Goal: Task Accomplishment & Management: Manage account settings

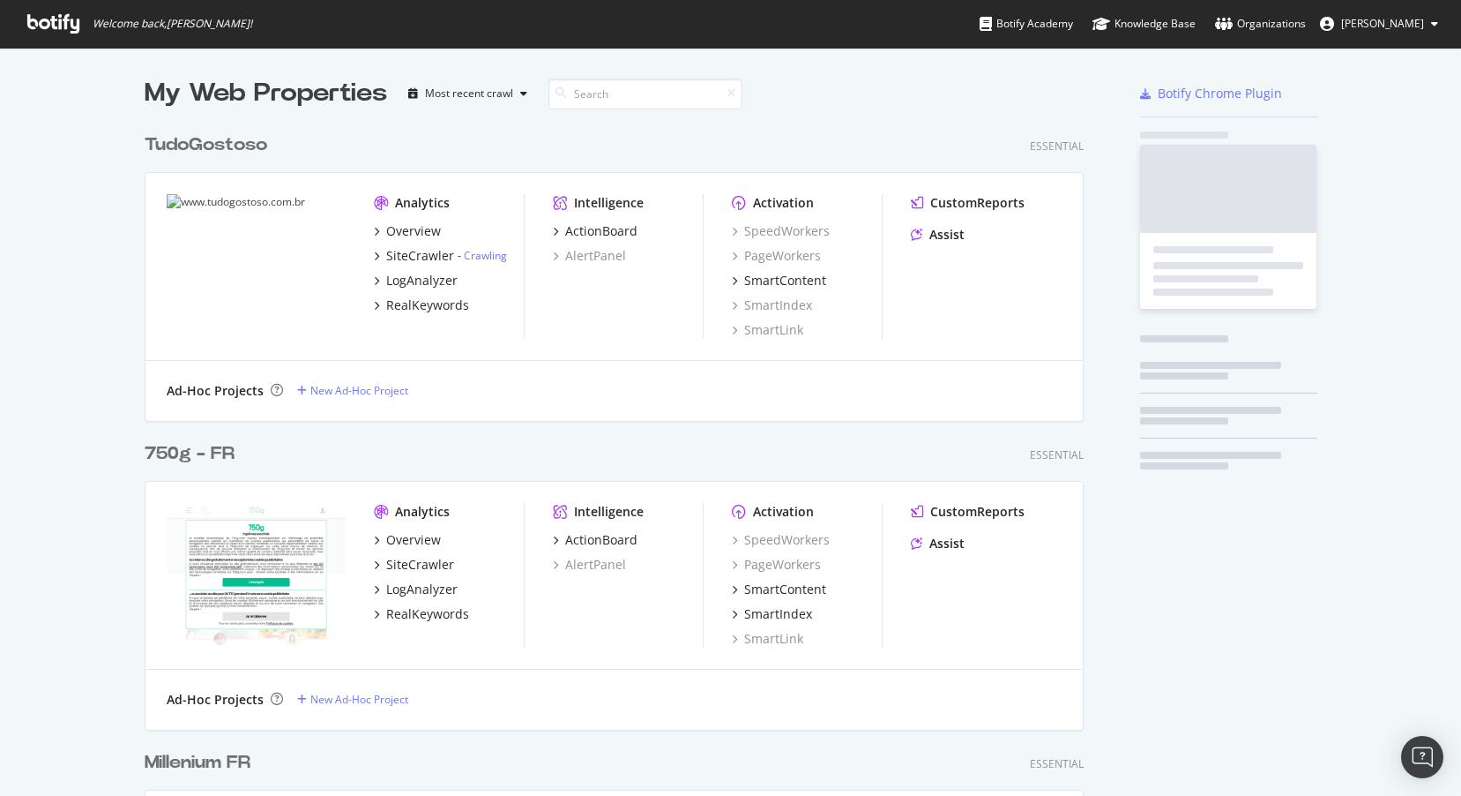
scroll to position [5627, 953]
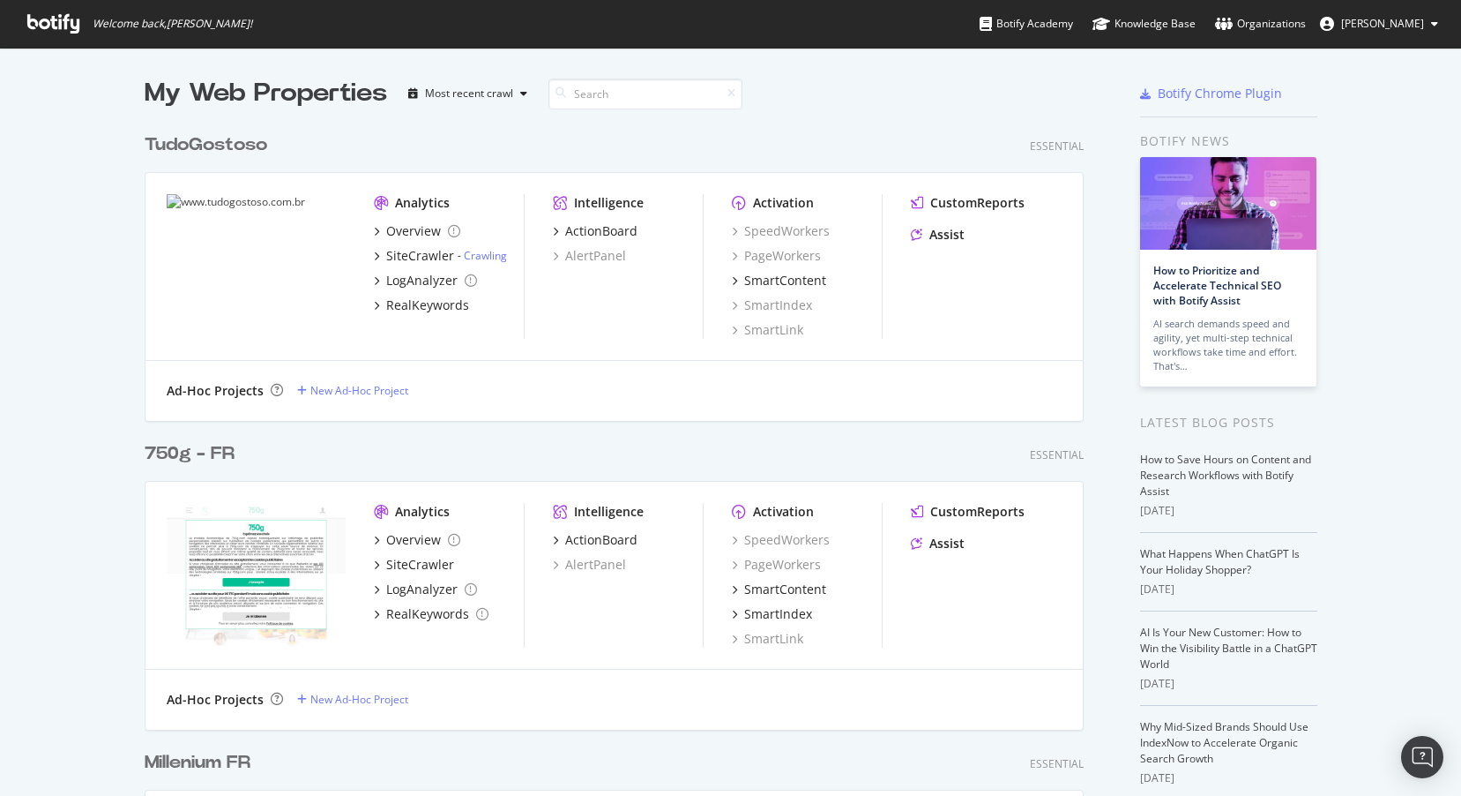
click at [183, 451] on div "750g - FR" at bounding box center [190, 454] width 90 height 26
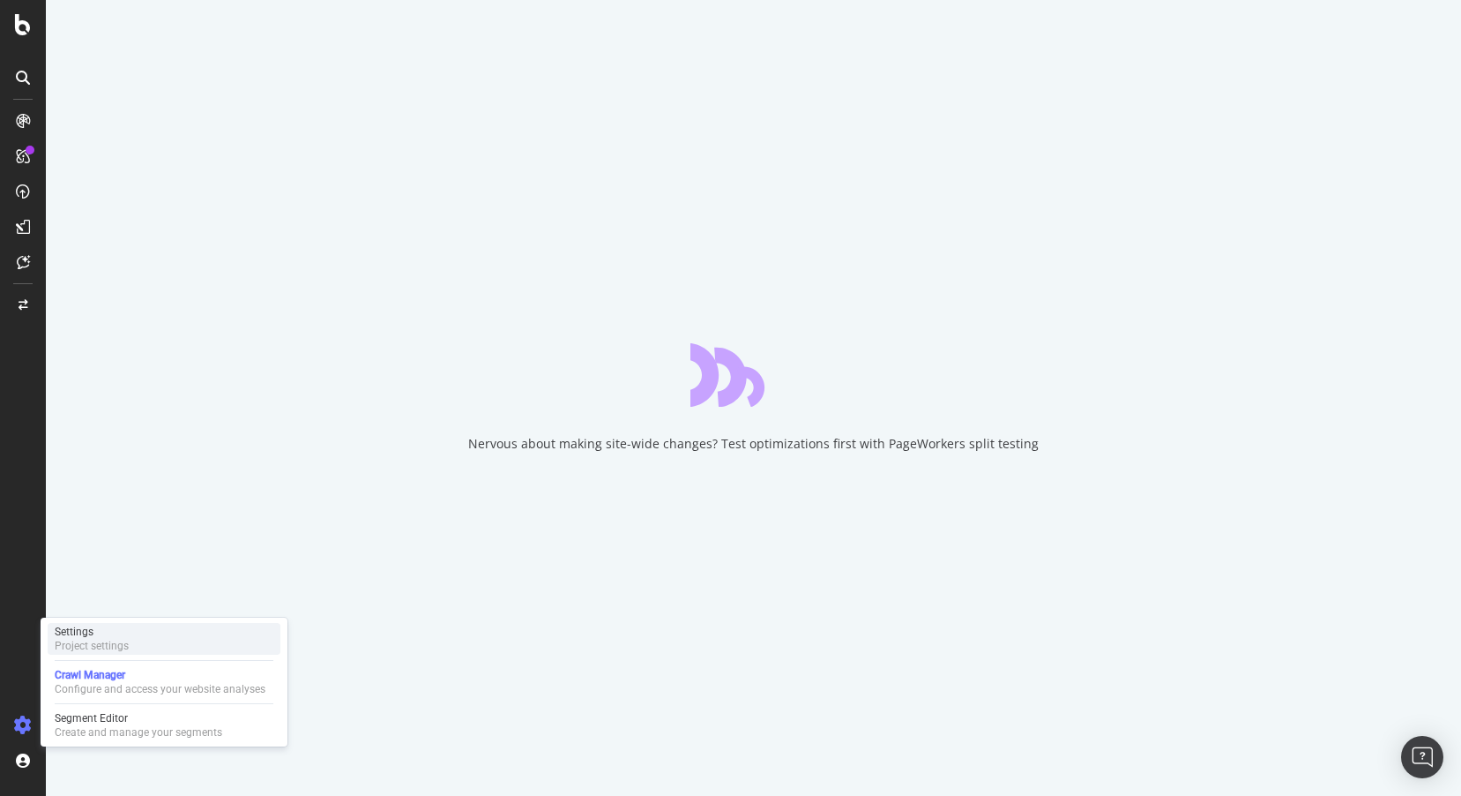
click at [84, 634] on div "Settings" at bounding box center [92, 631] width 74 height 14
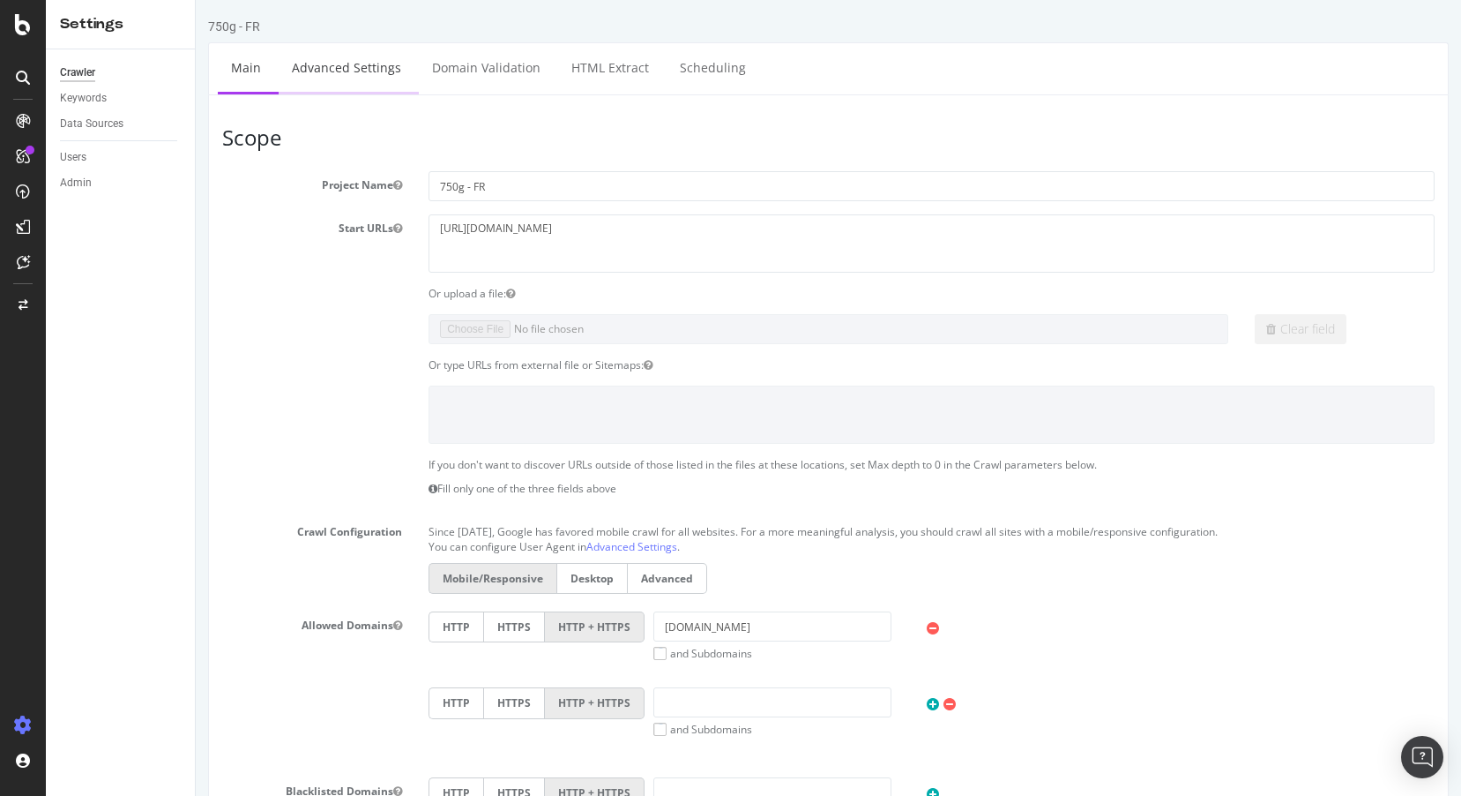
click at [358, 69] on link "Advanced Settings" at bounding box center [347, 67] width 136 height 49
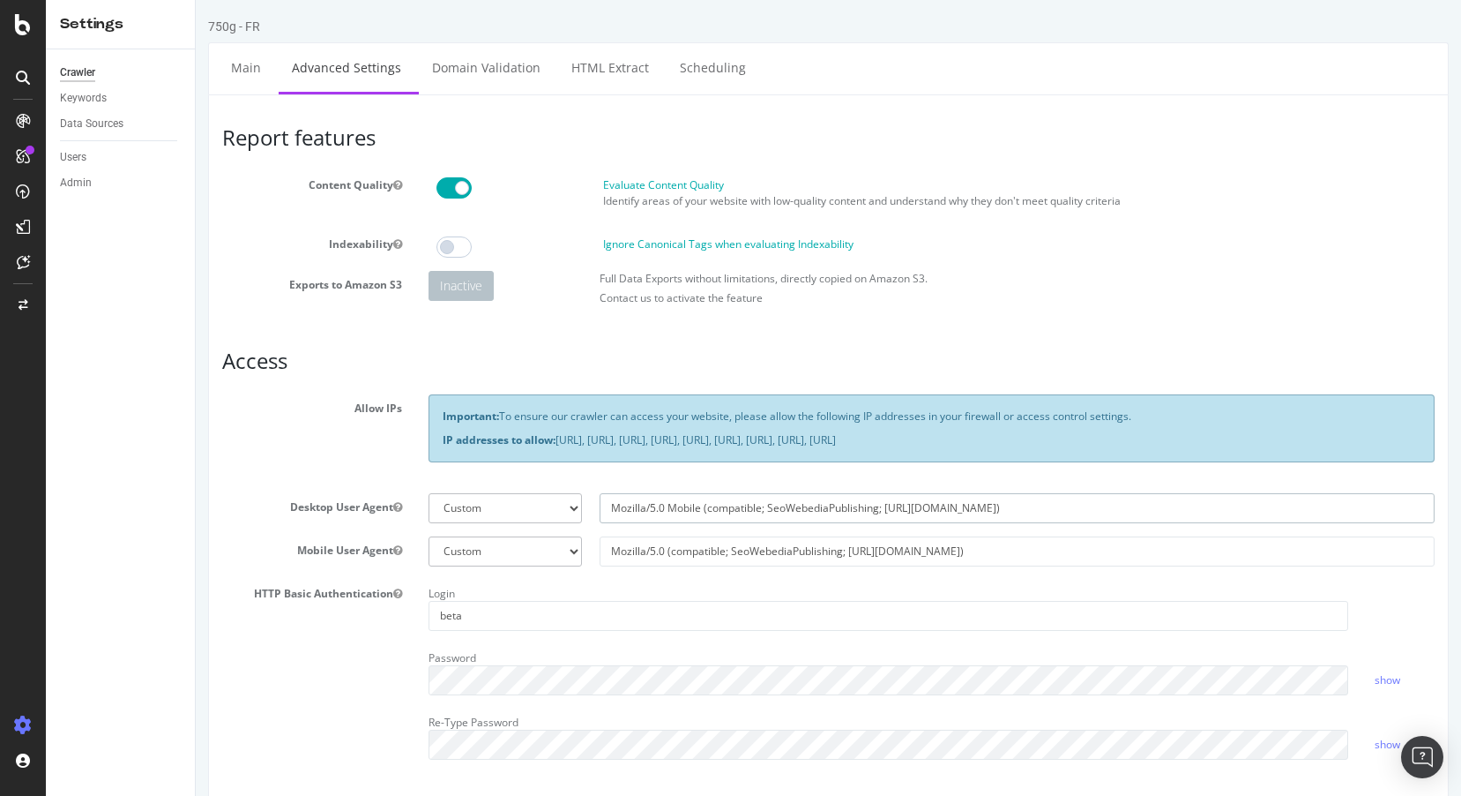
click at [685, 510] on input "Mozilla/5.0 Mobile (compatible; SeoWebediaPublishing; [URL][DOMAIN_NAME])" at bounding box center [1017, 508] width 835 height 30
type input "Mozilla/5.0 (compatible; SeoWebediaPublishing; [URL][DOMAIN_NAME])"
click at [666, 546] on input "Mozilla/5.0 (compatible; SeoWebediaPublishing; [URL][DOMAIN_NAME])" at bounding box center [1017, 551] width 835 height 30
paste input "Mobile"
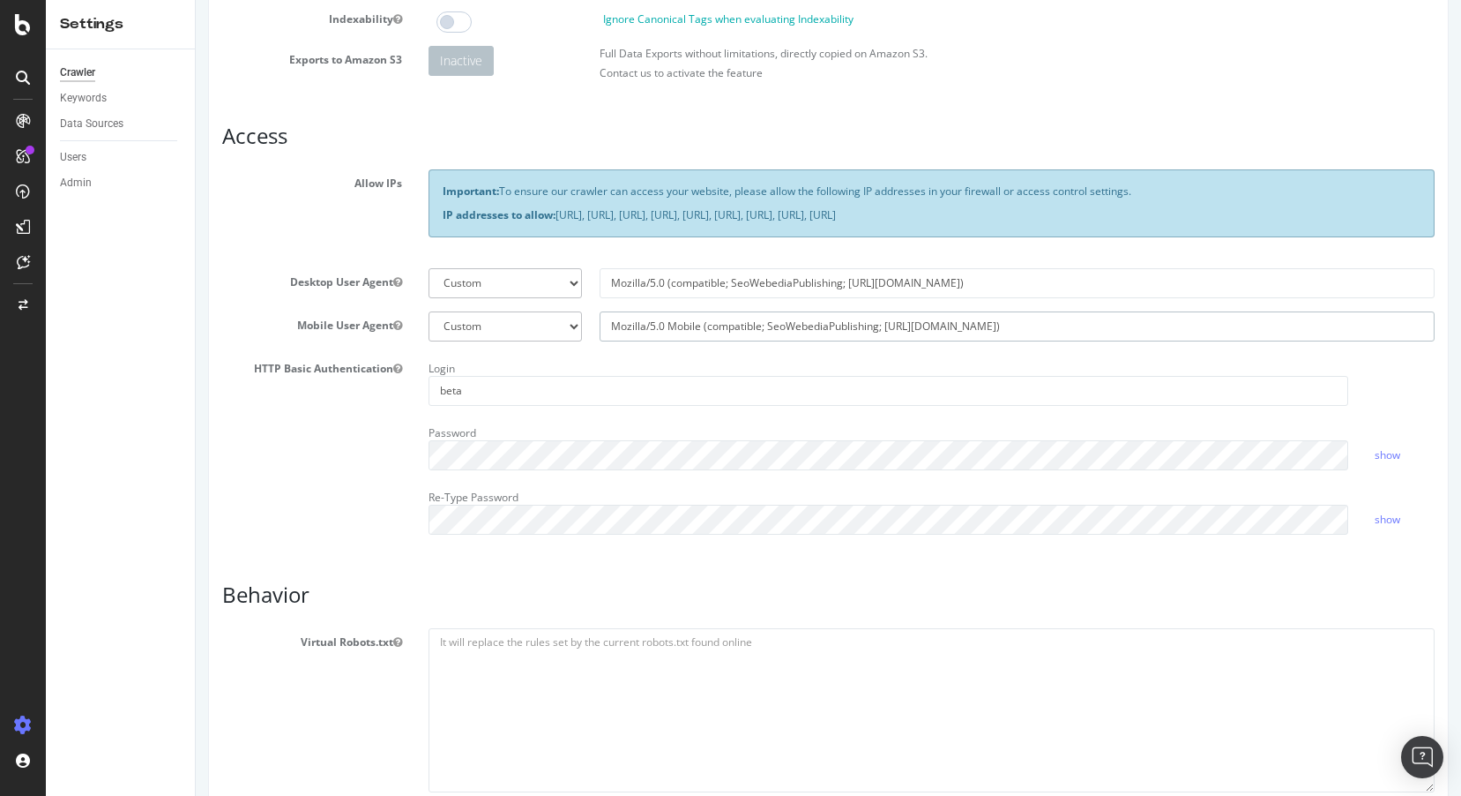
scroll to position [762, 0]
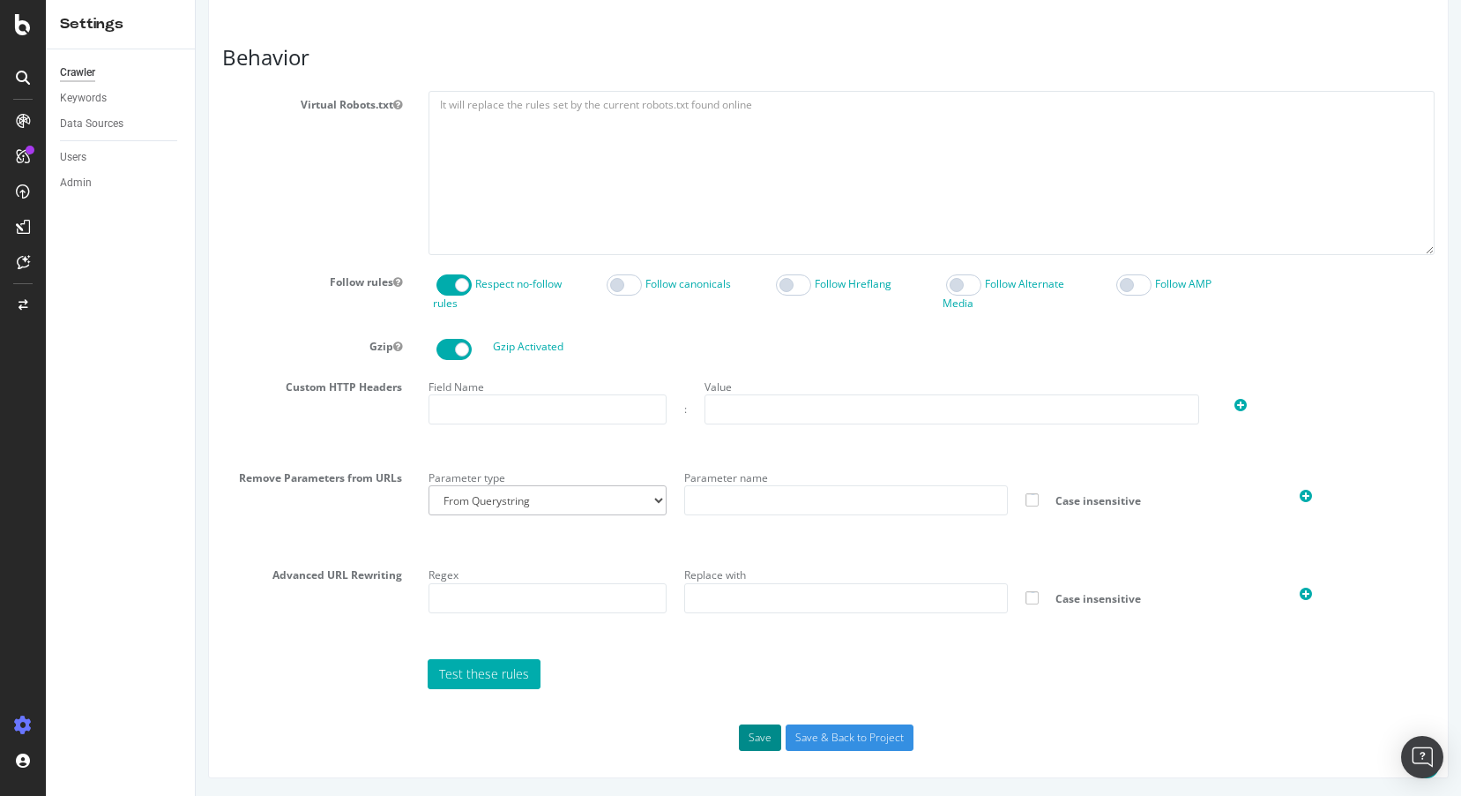
type input "Mozilla/5.0 Mobile (compatible; SeoWebediaPublishing; [URL][DOMAIN_NAME])"
click at [773, 740] on button "Save" at bounding box center [760, 737] width 42 height 26
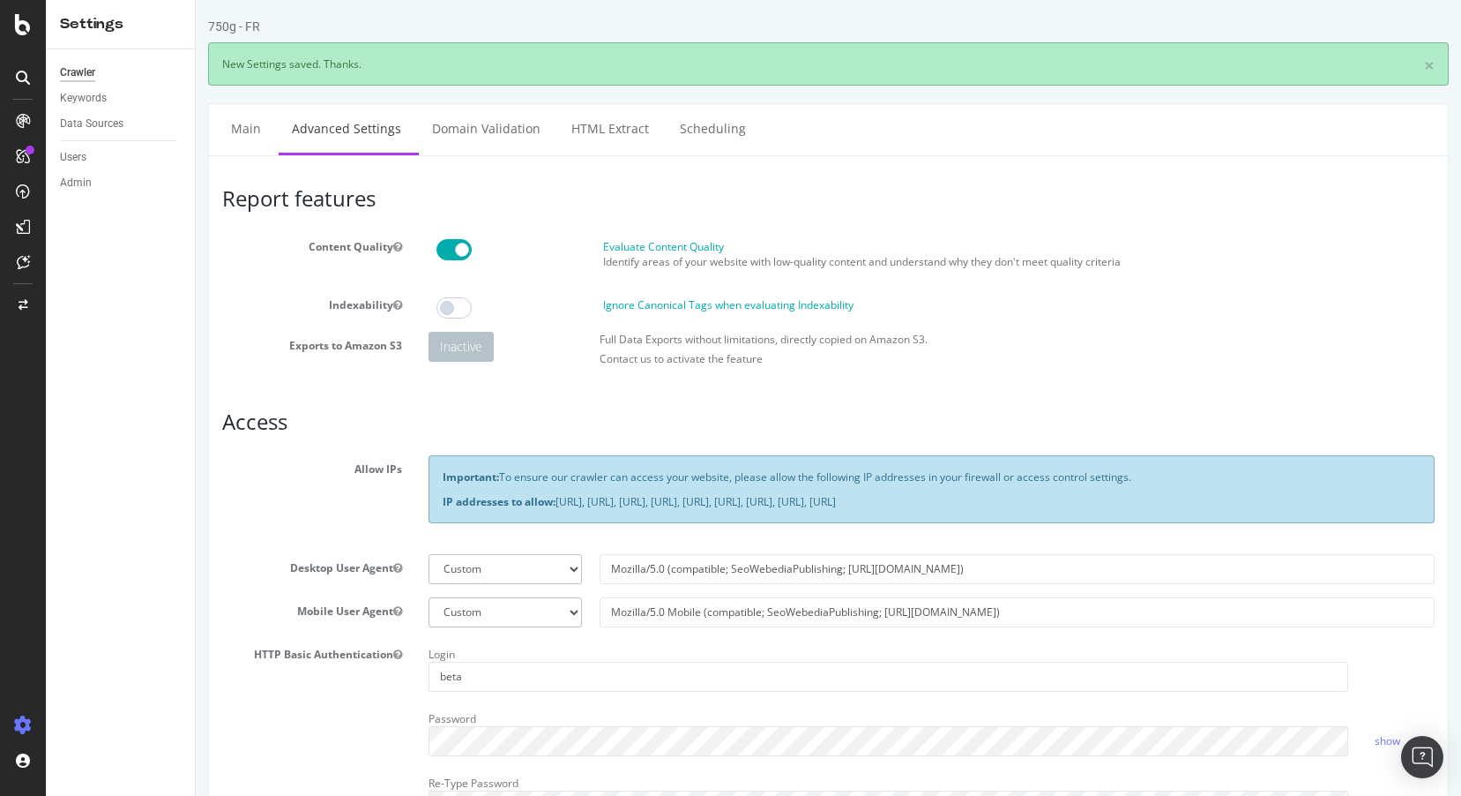
scroll to position [0, 0]
